Goal: Find specific page/section: Find specific page/section

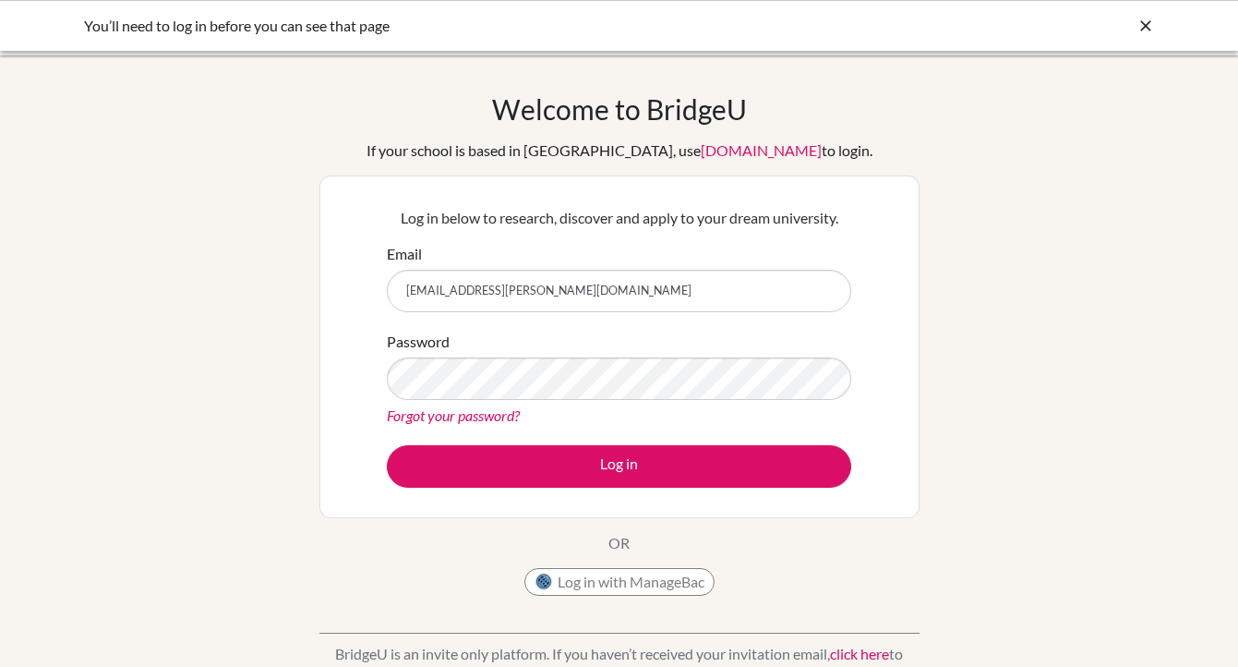
type input "[EMAIL_ADDRESS][PERSON_NAME][DOMAIN_NAME]"
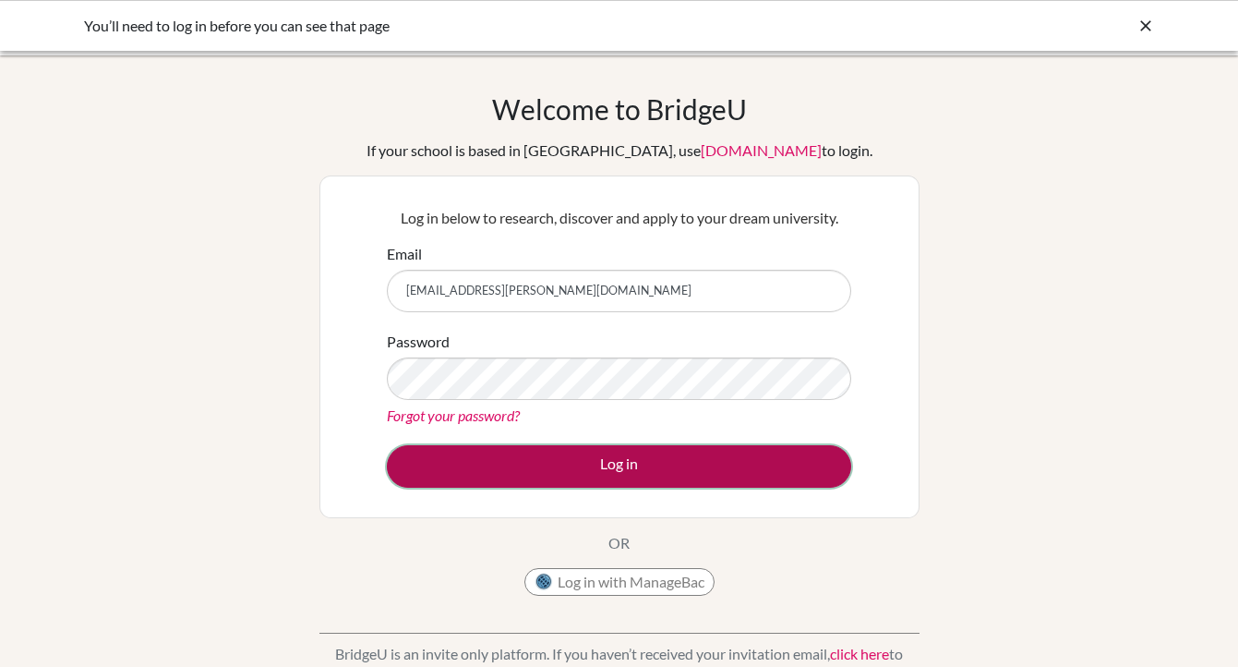
click at [625, 461] on button "Log in" at bounding box center [619, 466] width 464 height 42
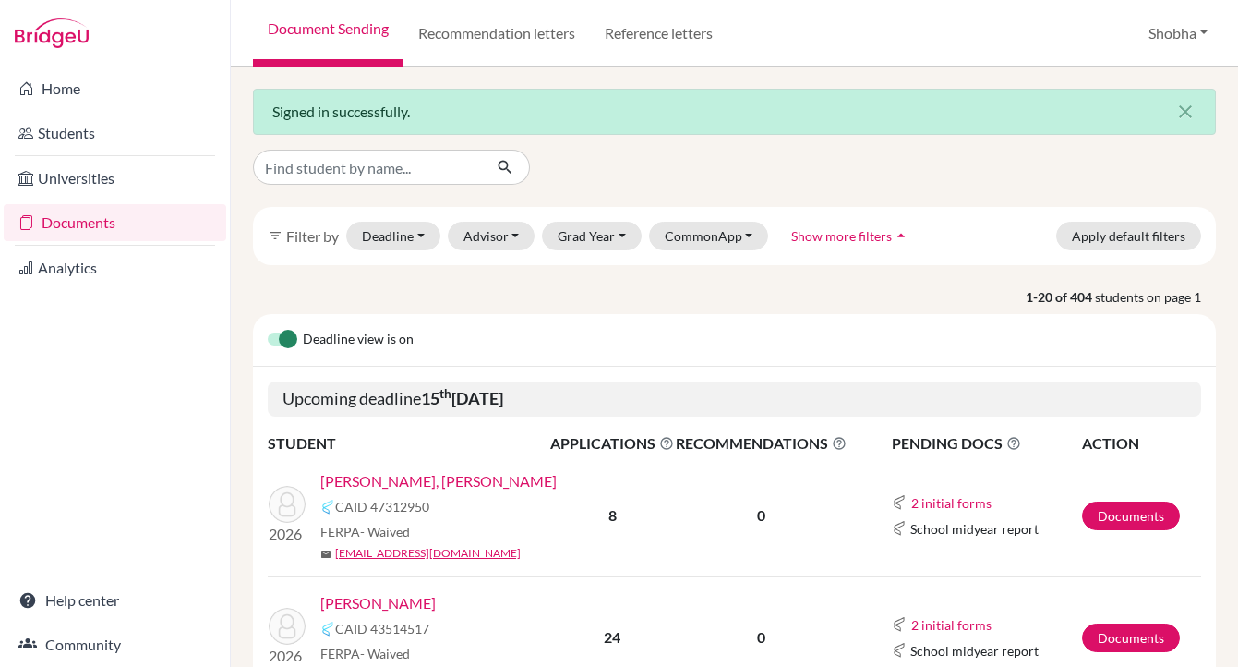
click at [109, 225] on link "Documents" at bounding box center [115, 222] width 223 height 37
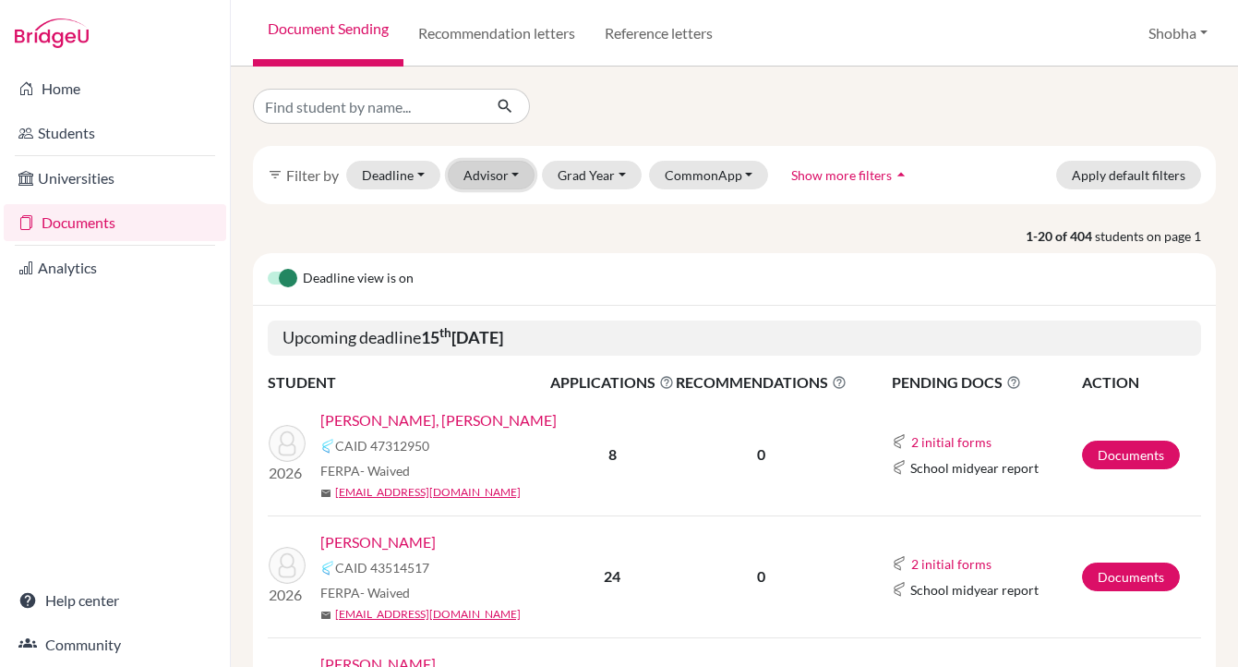
click at [519, 172] on button "Advisor" at bounding box center [492, 175] width 88 height 29
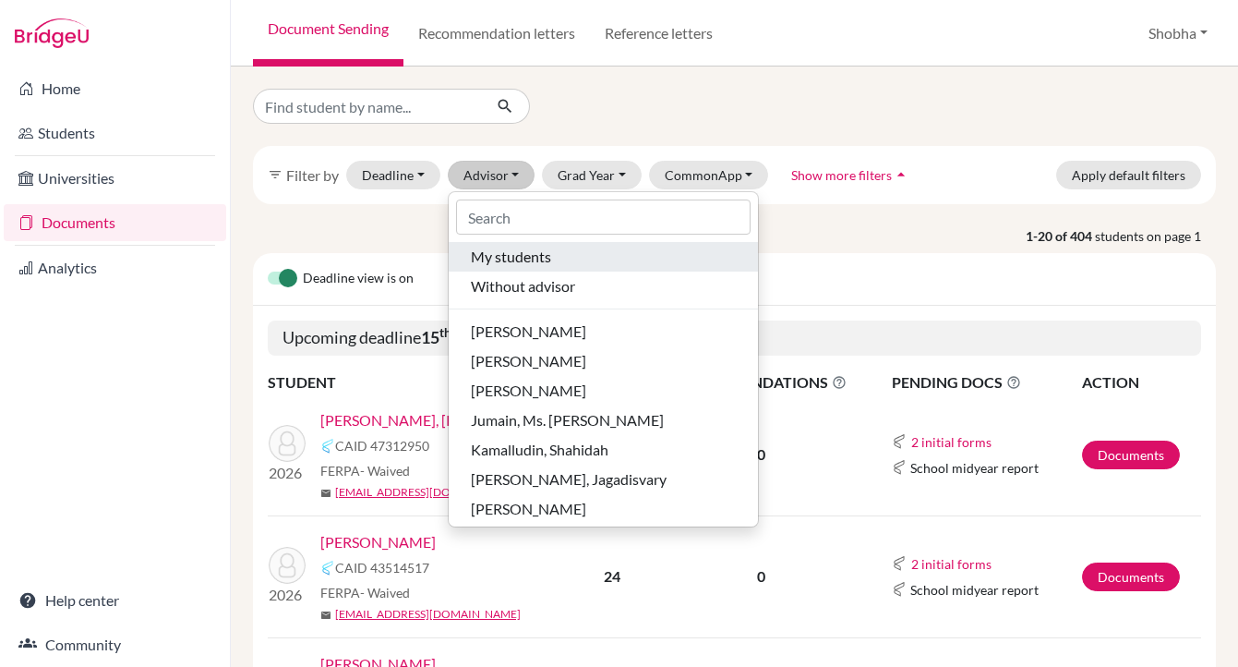
click at [520, 260] on span "My students" at bounding box center [511, 257] width 80 height 22
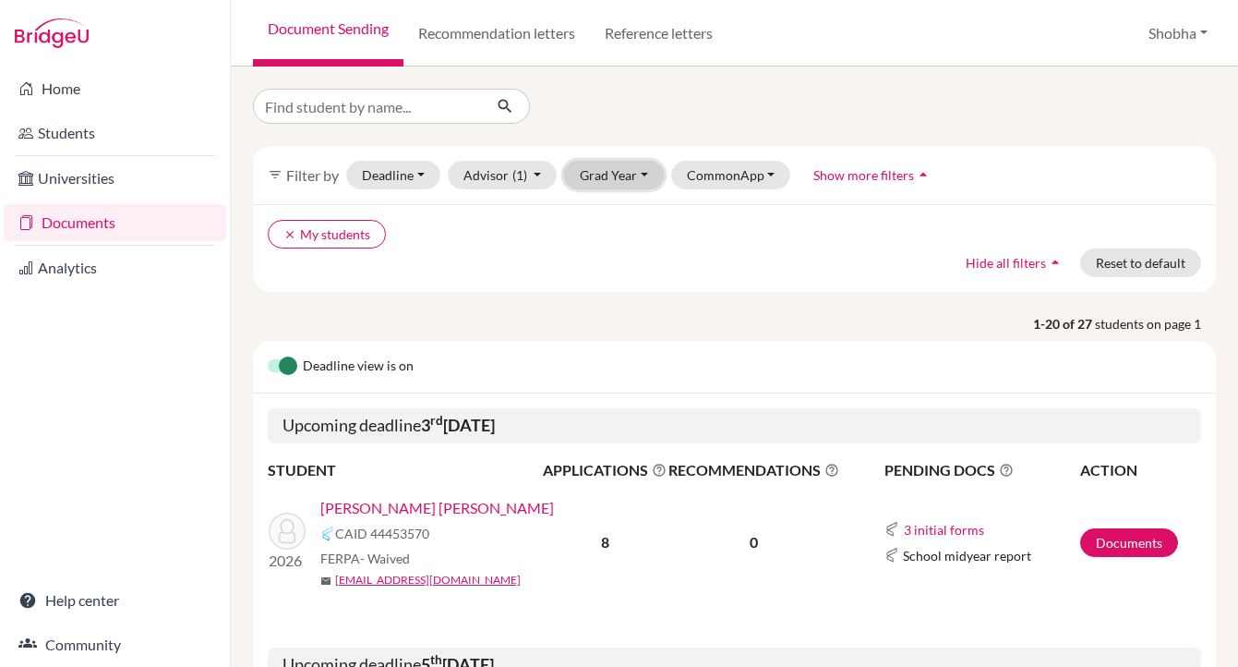
click at [642, 174] on button "Grad Year" at bounding box center [614, 175] width 100 height 29
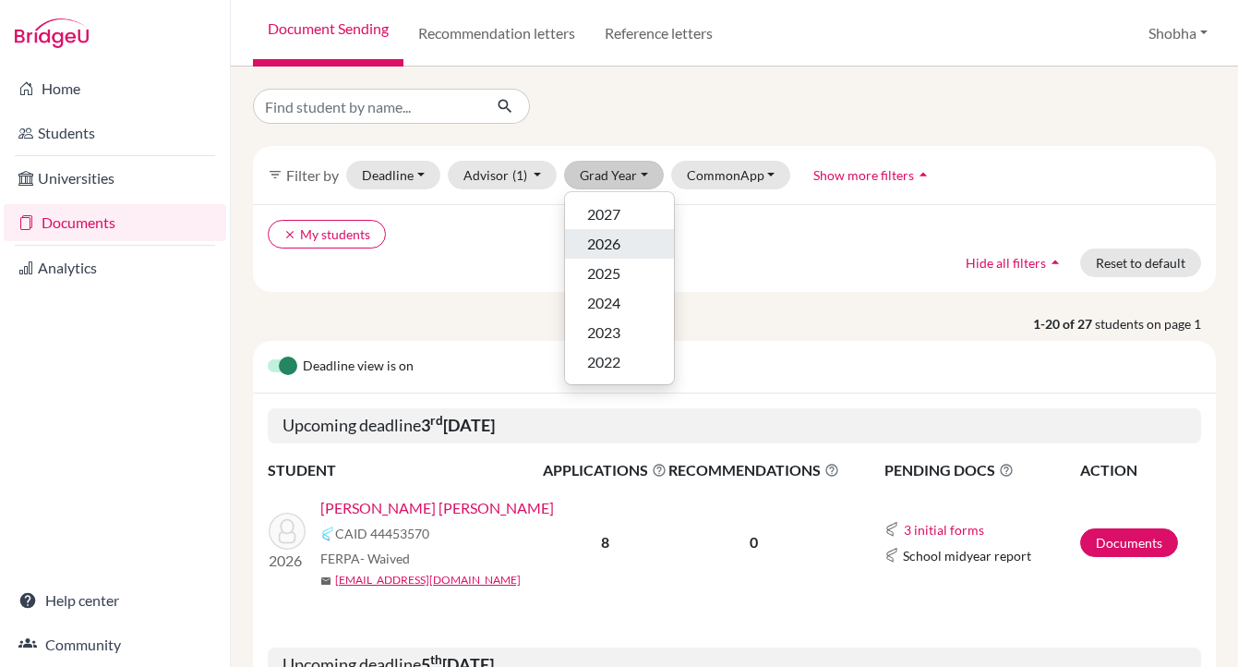
click at [625, 236] on div "2026" at bounding box center [619, 244] width 65 height 22
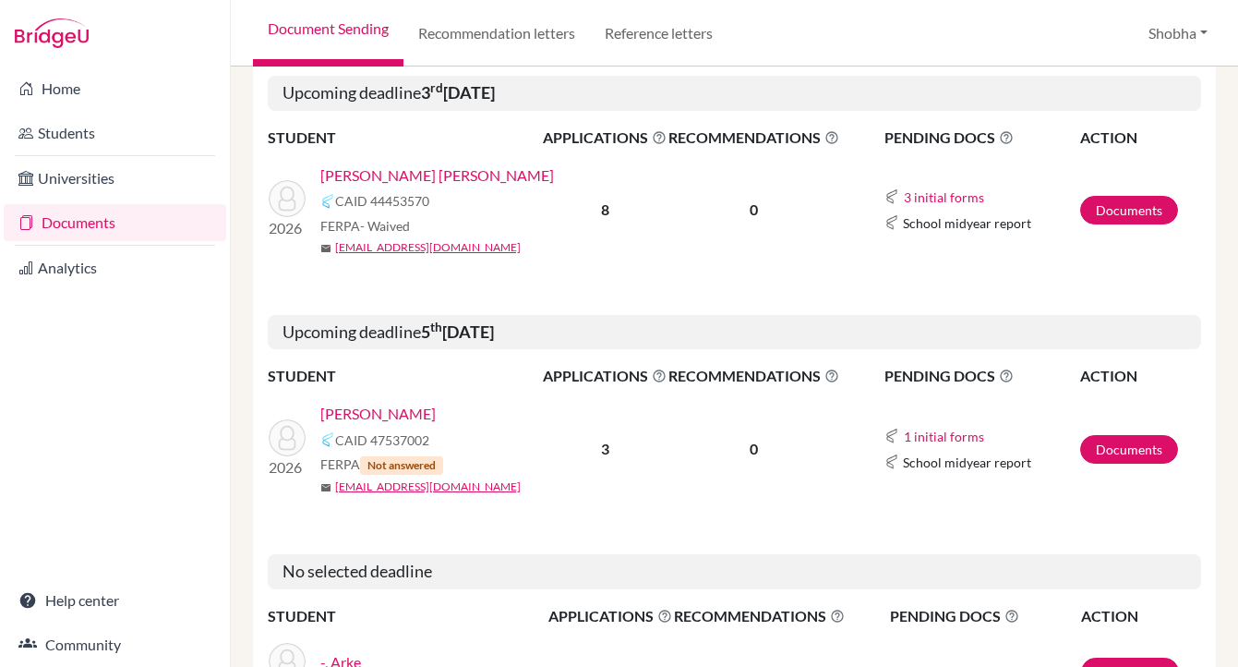
scroll to position [344, 0]
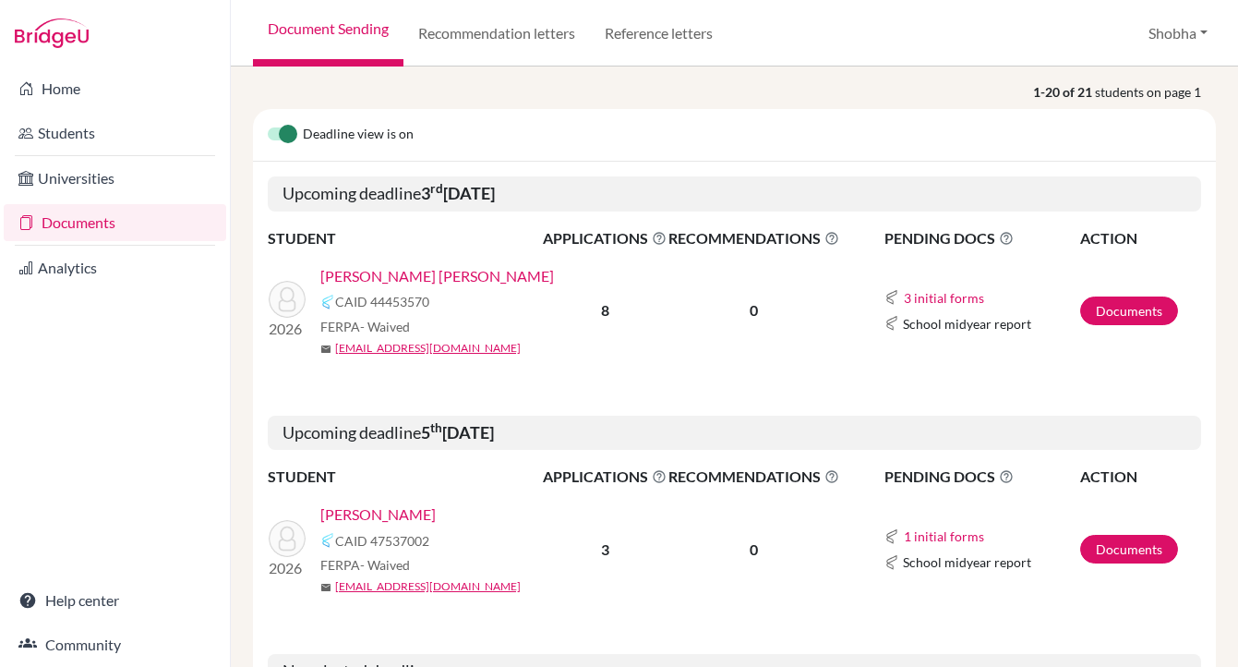
scroll to position [250, 0]
